Goal: Use online tool/utility: Utilize a website feature to perform a specific function

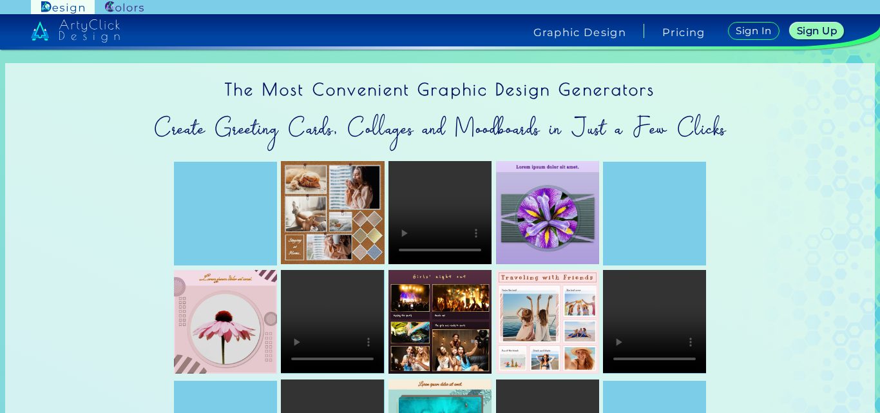
scroll to position [64, 0]
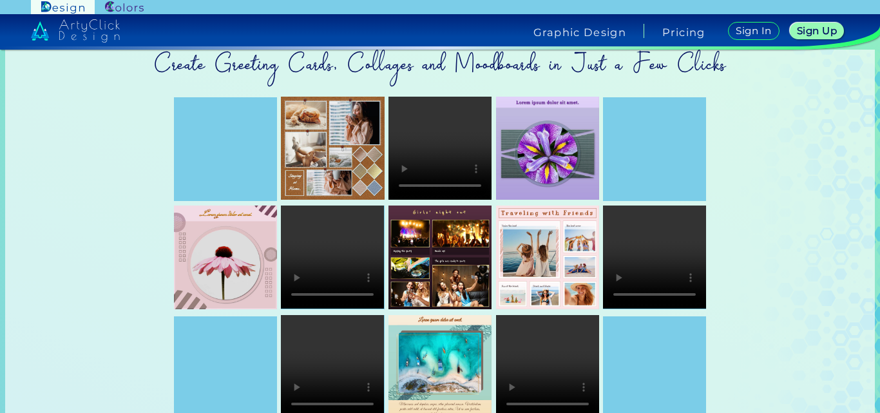
click at [559, 143] on img at bounding box center [547, 148] width 103 height 103
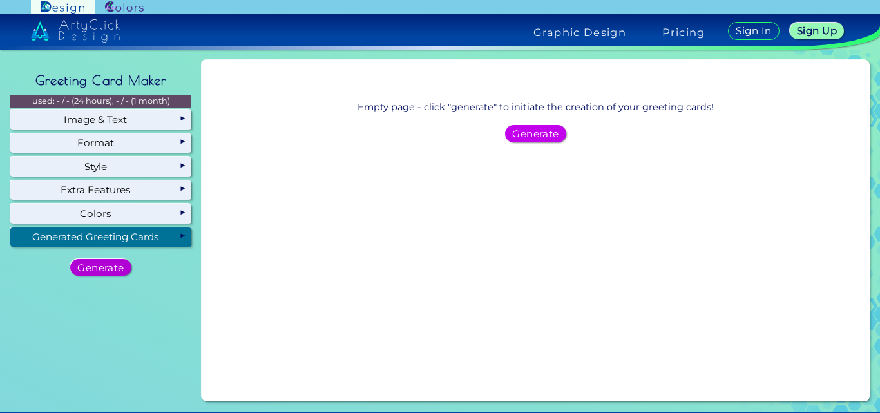
click at [107, 269] on h5 "Generate" at bounding box center [101, 268] width 46 height 10
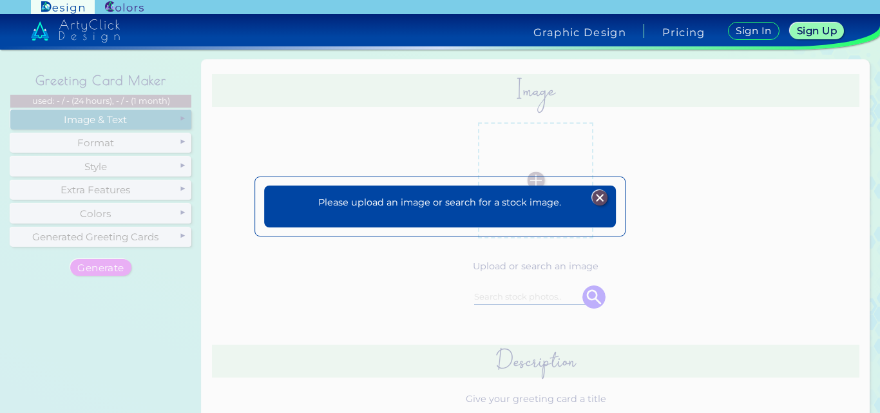
click at [602, 199] on img at bounding box center [599, 197] width 15 height 15
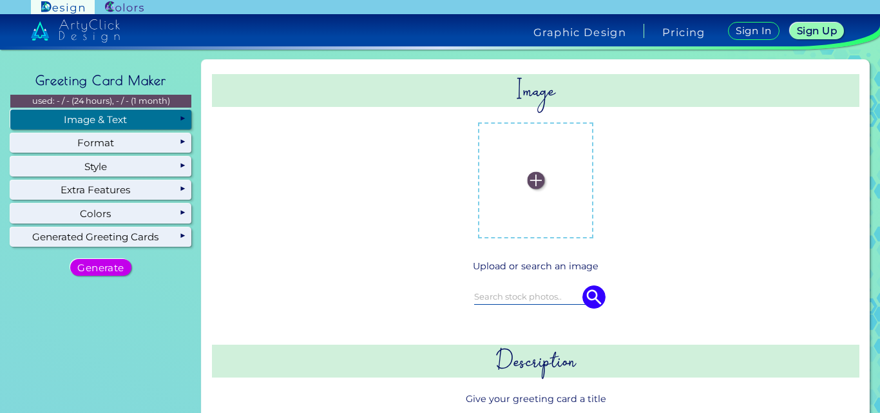
click at [538, 187] on label at bounding box center [536, 180] width 102 height 102
click at [0, 0] on input "file" at bounding box center [0, 0] width 0 height 0
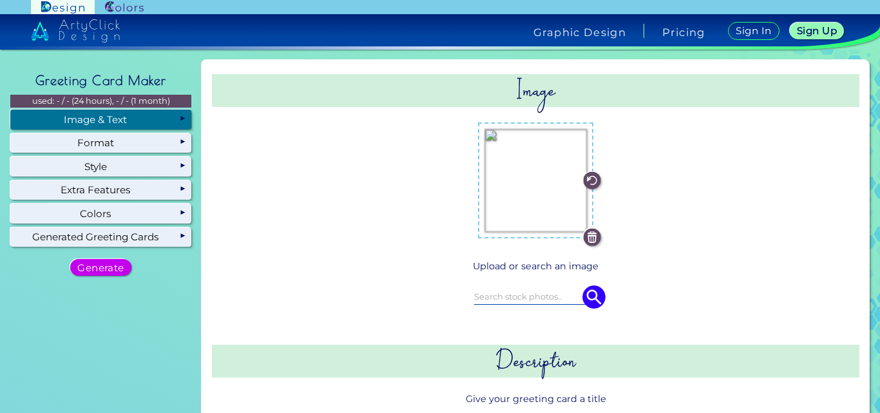
click at [520, 296] on input at bounding box center [536, 296] width 124 height 14
click at [531, 205] on img at bounding box center [536, 180] width 102 height 102
click at [0, 0] on input "file" at bounding box center [0, 0] width 0 height 0
click at [518, 298] on input at bounding box center [536, 296] width 124 height 14
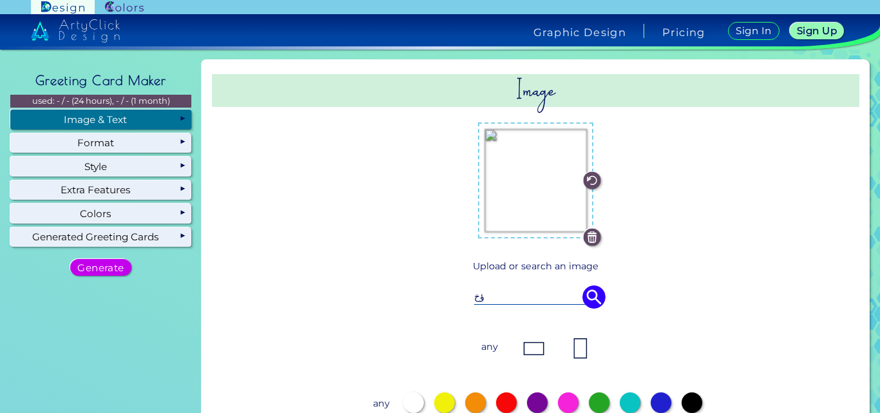
type input "ؤ"
type input "colors"
click at [603, 302] on div "colors" at bounding box center [536, 297] width 574 height 36
click at [595, 300] on img at bounding box center [594, 296] width 23 height 23
drag, startPoint x: 592, startPoint y: 298, endPoint x: 235, endPoint y: 282, distance: 357.4
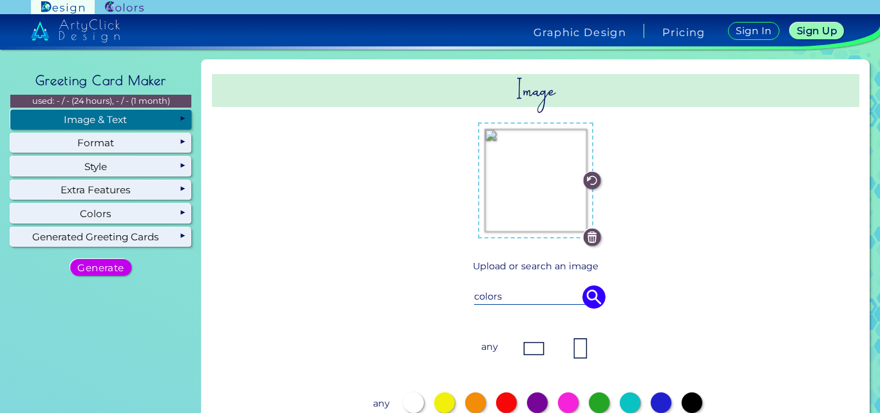
click at [590, 298] on img at bounding box center [594, 296] width 23 height 23
click at [113, 271] on h5 "Generate" at bounding box center [101, 267] width 42 height 9
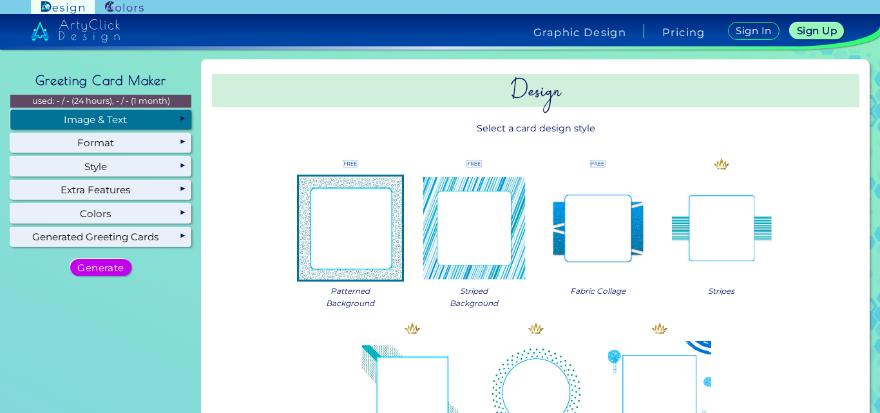
click at [101, 124] on div "Image & Text" at bounding box center [100, 119] width 181 height 19
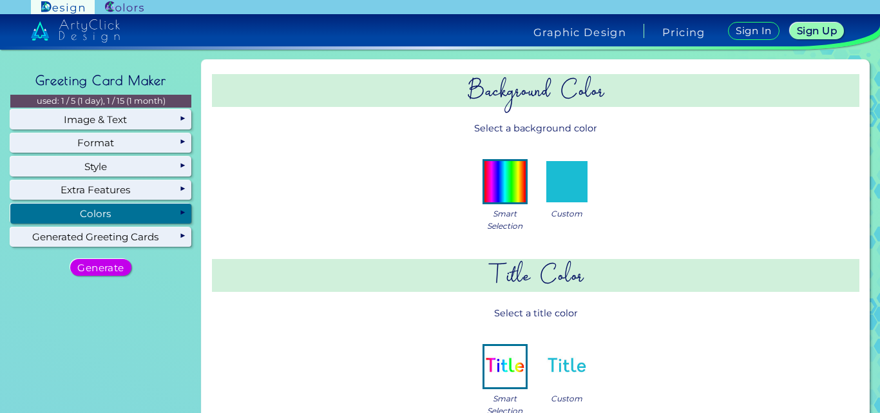
click at [114, 221] on div "Colors" at bounding box center [100, 213] width 181 height 19
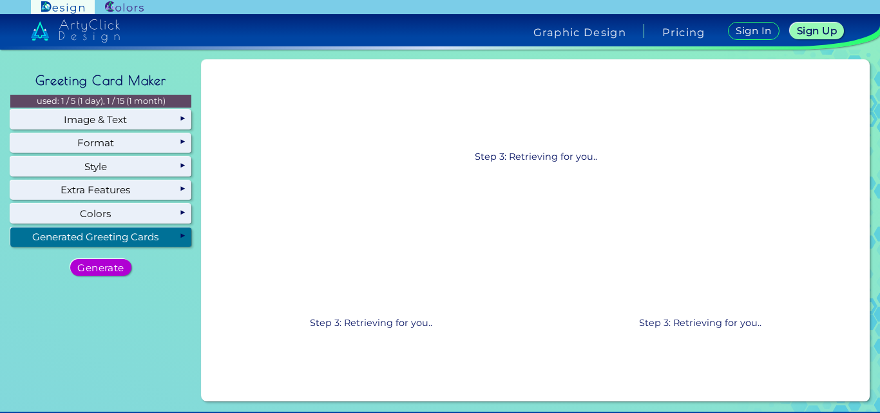
click at [102, 269] on h5 "Generate" at bounding box center [101, 267] width 42 height 9
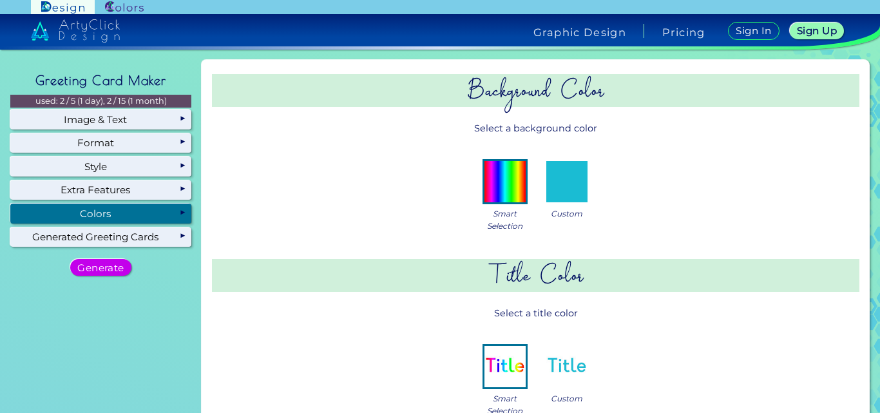
click at [111, 219] on div "Colors" at bounding box center [100, 213] width 181 height 19
